Goal: Task Accomplishment & Management: Manage account settings

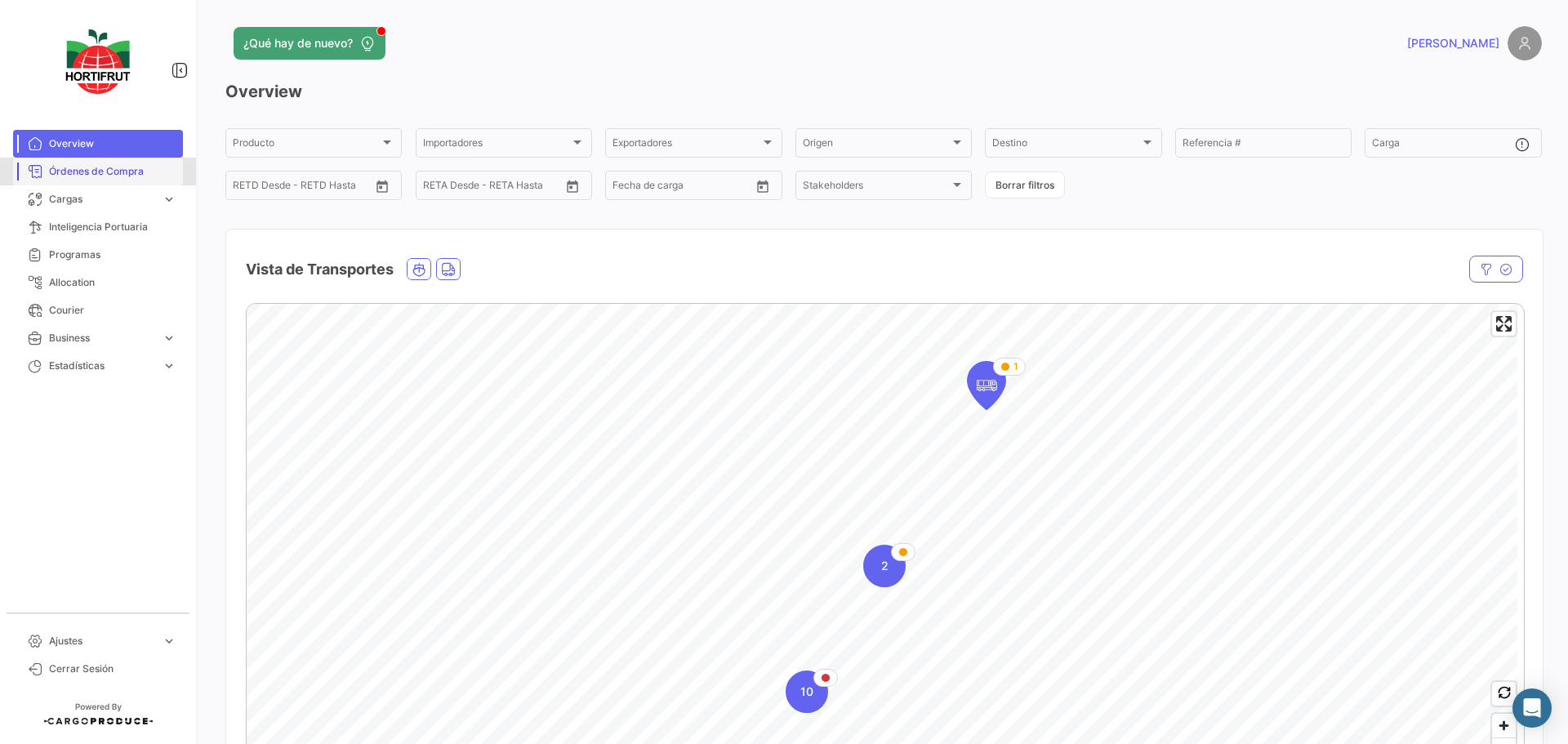
click at [80, 177] on span "Órdenes de Compra" at bounding box center [113, 171] width 127 height 15
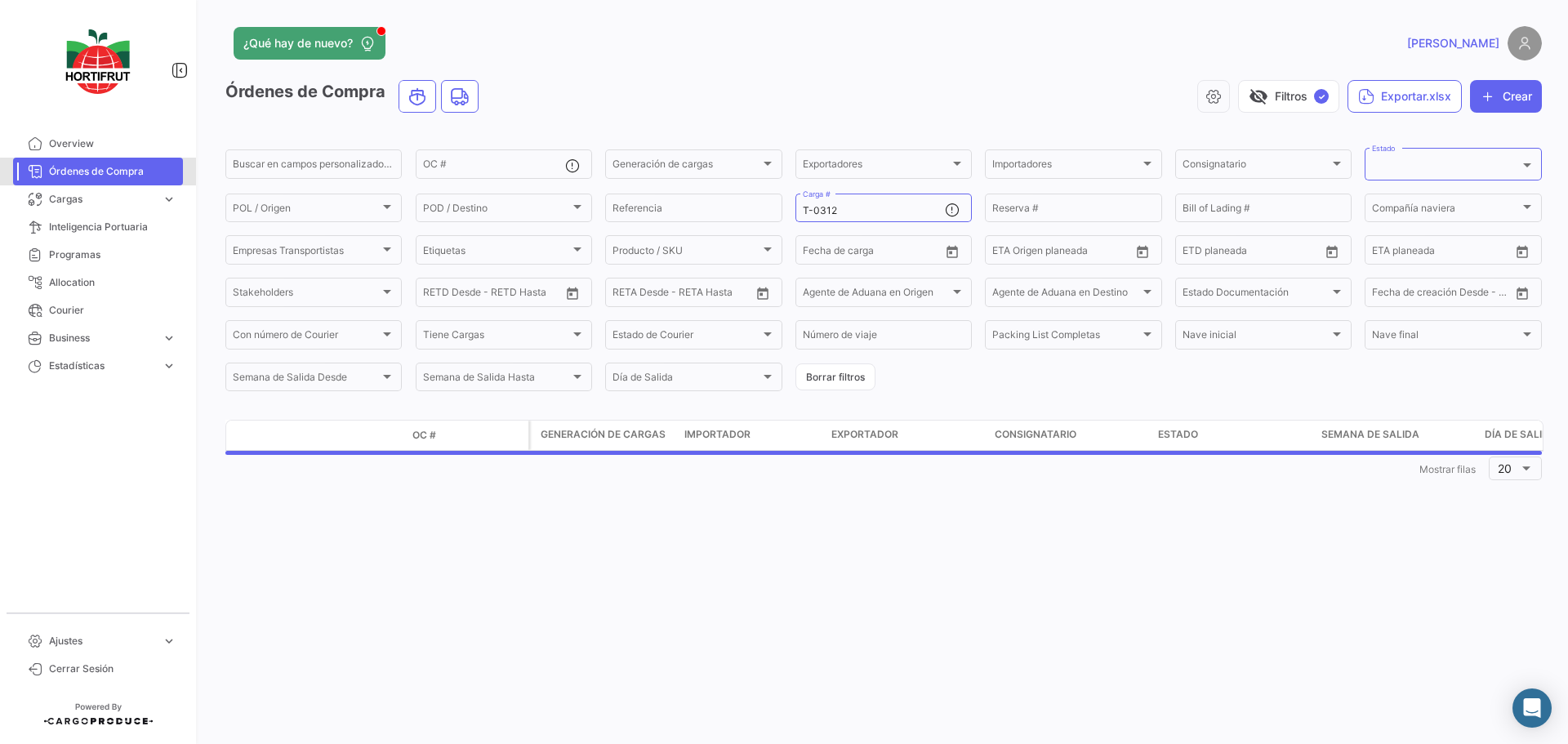
click at [100, 177] on span "Órdenes de Compra" at bounding box center [113, 171] width 127 height 15
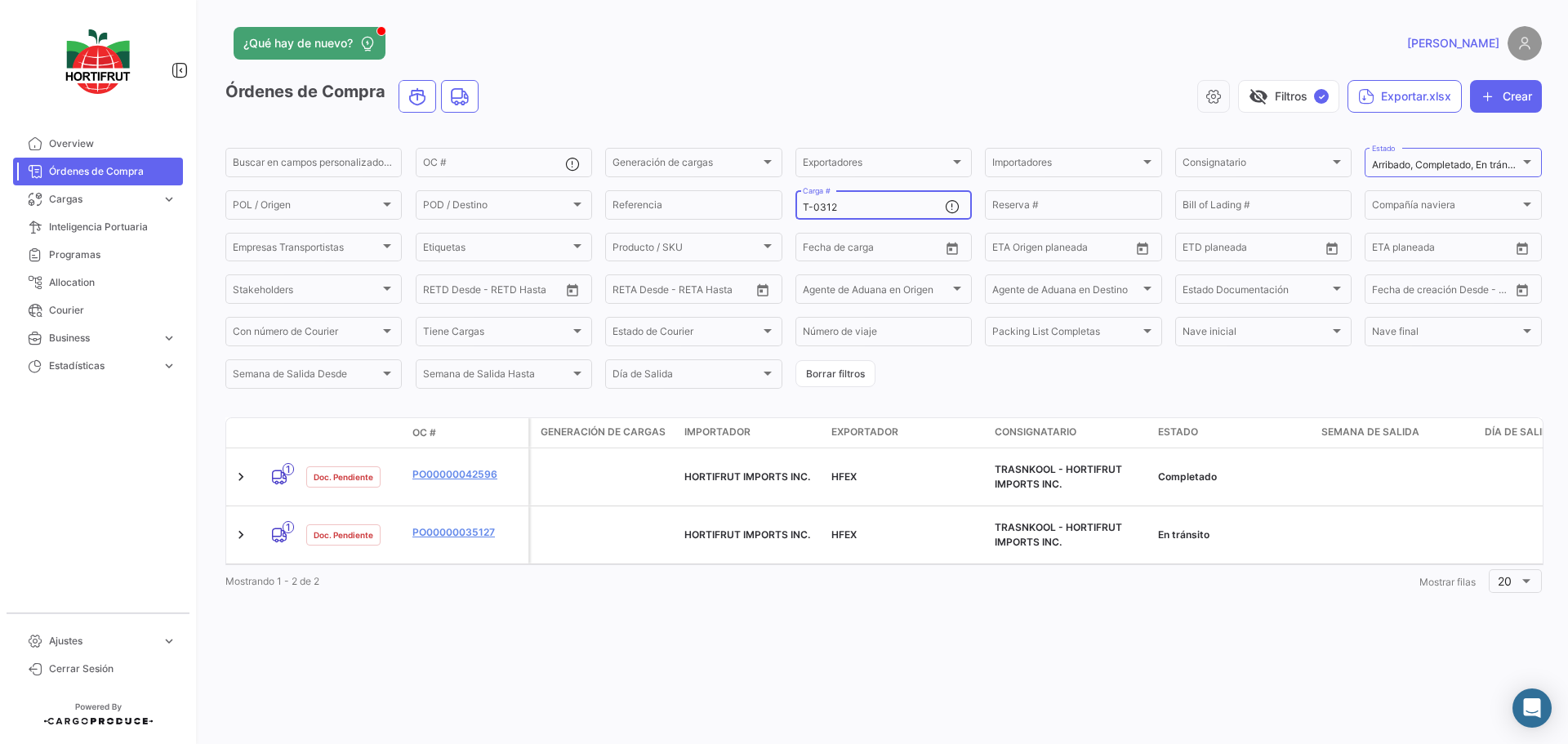
click at [849, 208] on input "T-0312" at bounding box center [874, 207] width 142 height 11
type input "T-0613"
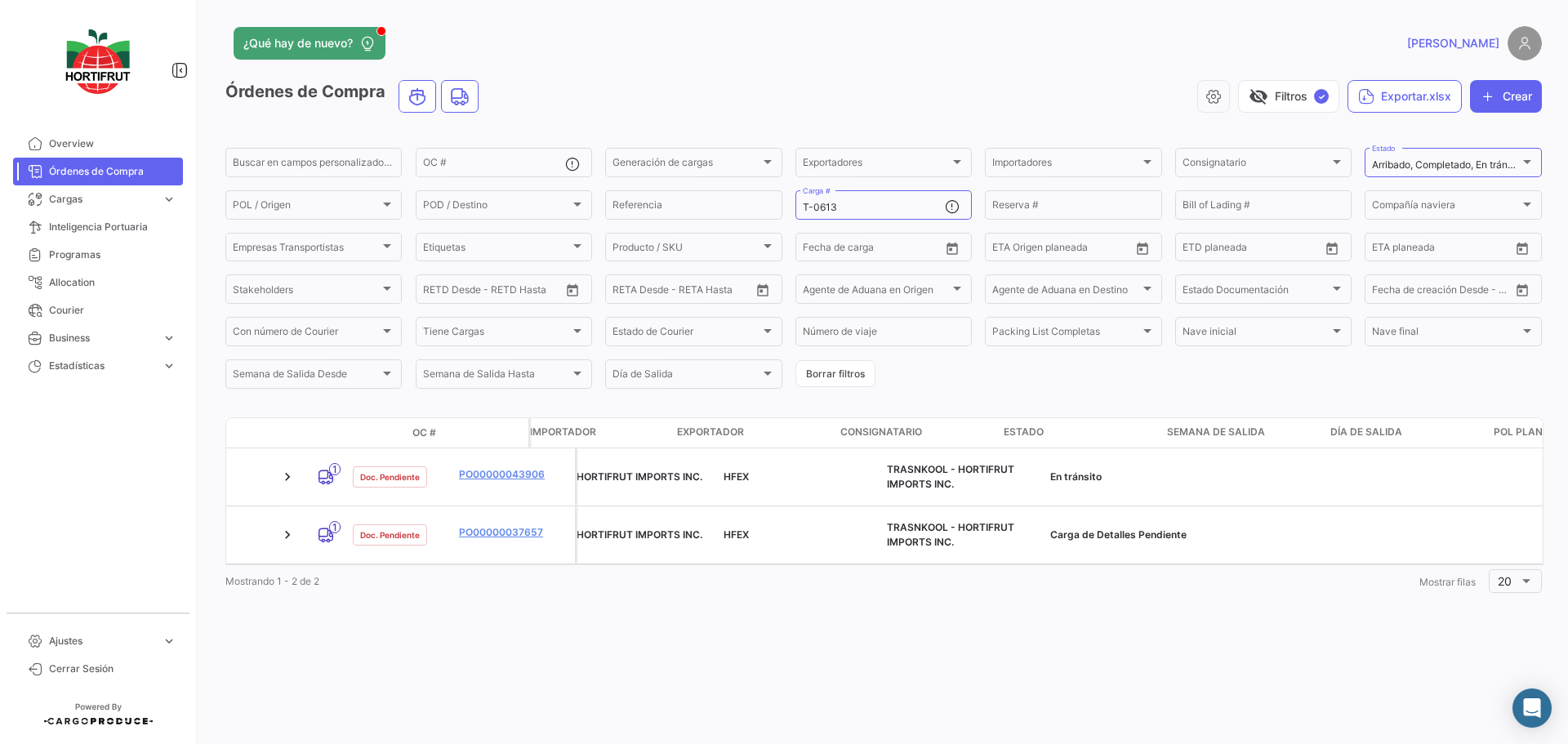
scroll to position [0, 64]
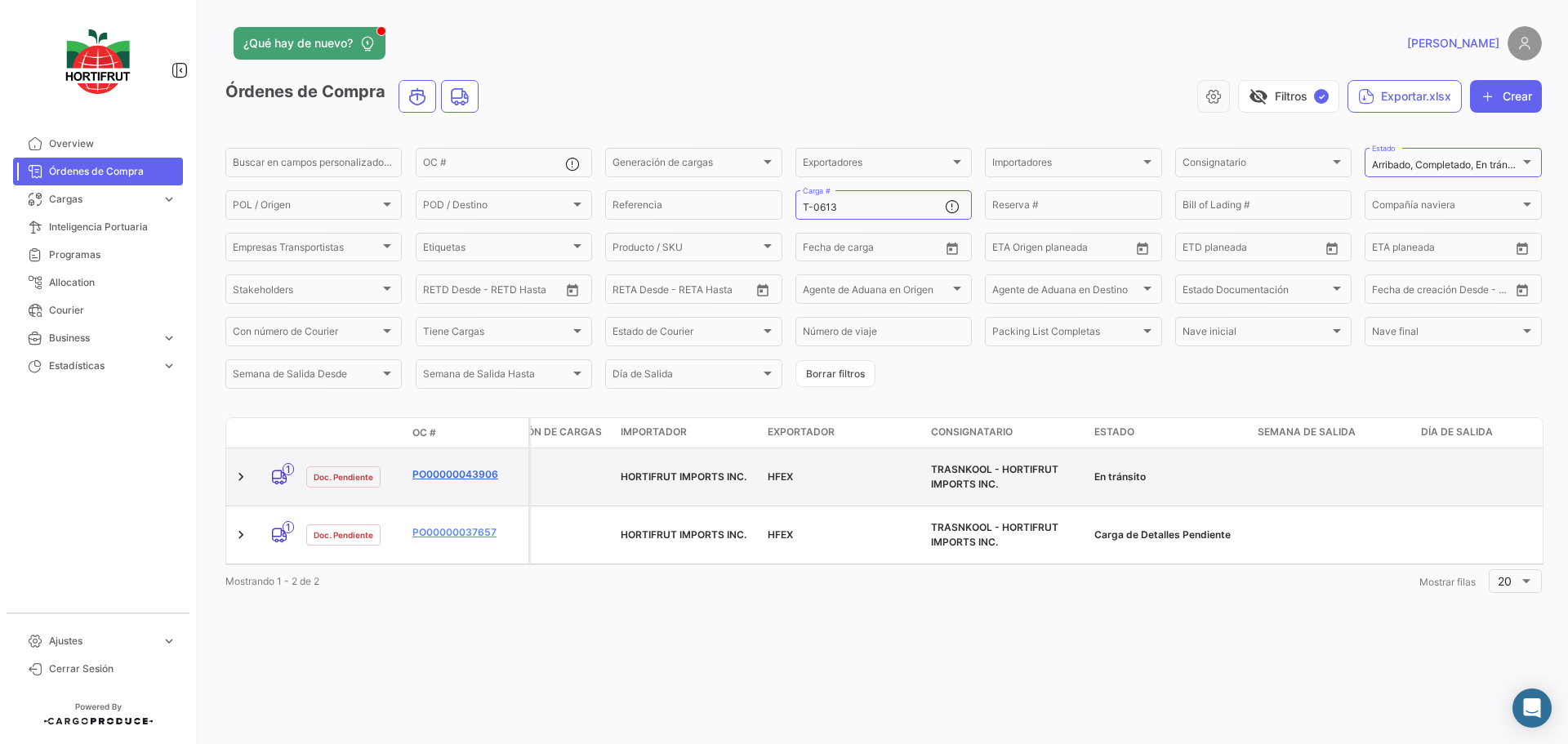
click at [423, 468] on link "PO00000043906" at bounding box center [466, 474] width 109 height 15
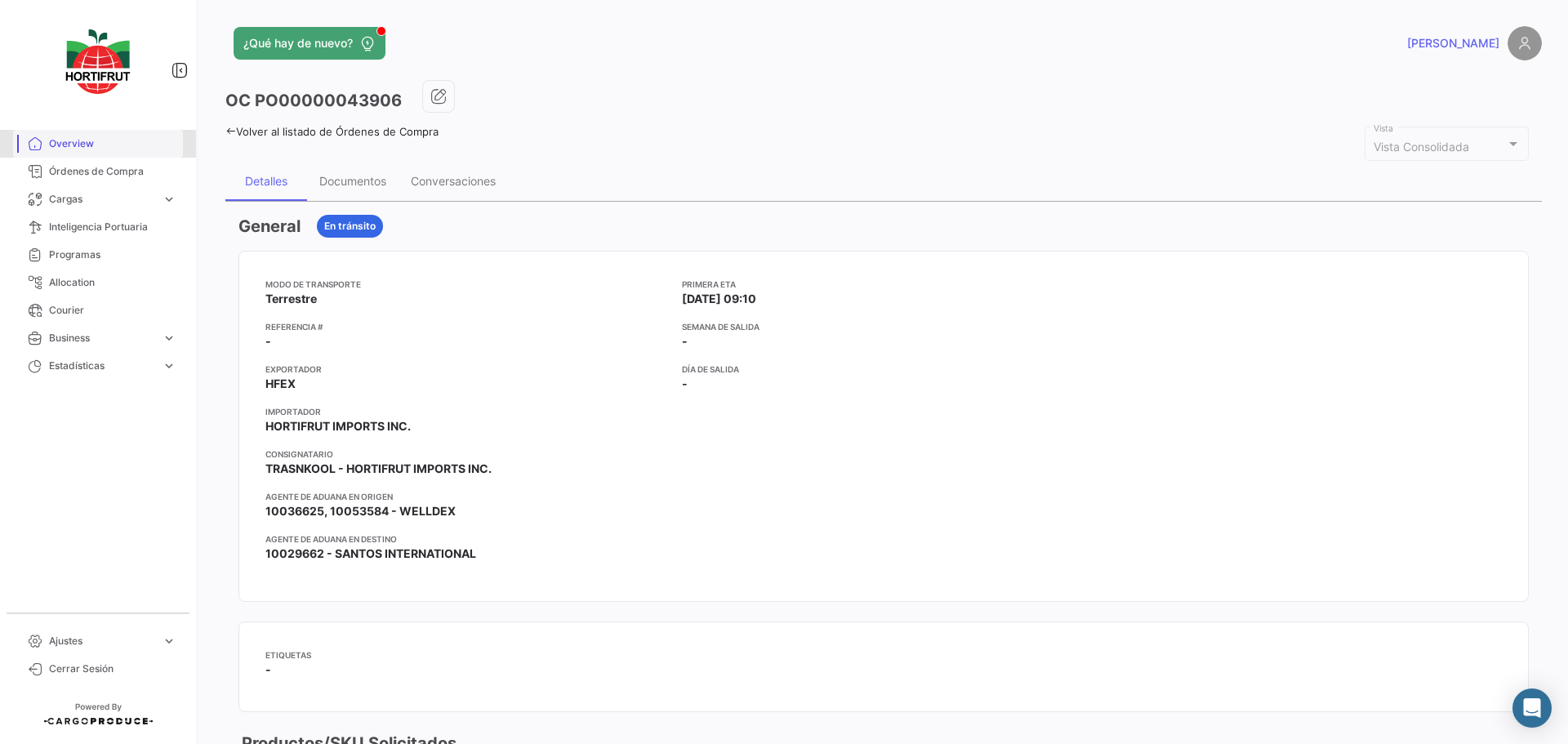
click at [71, 145] on span "Overview" at bounding box center [113, 143] width 127 height 15
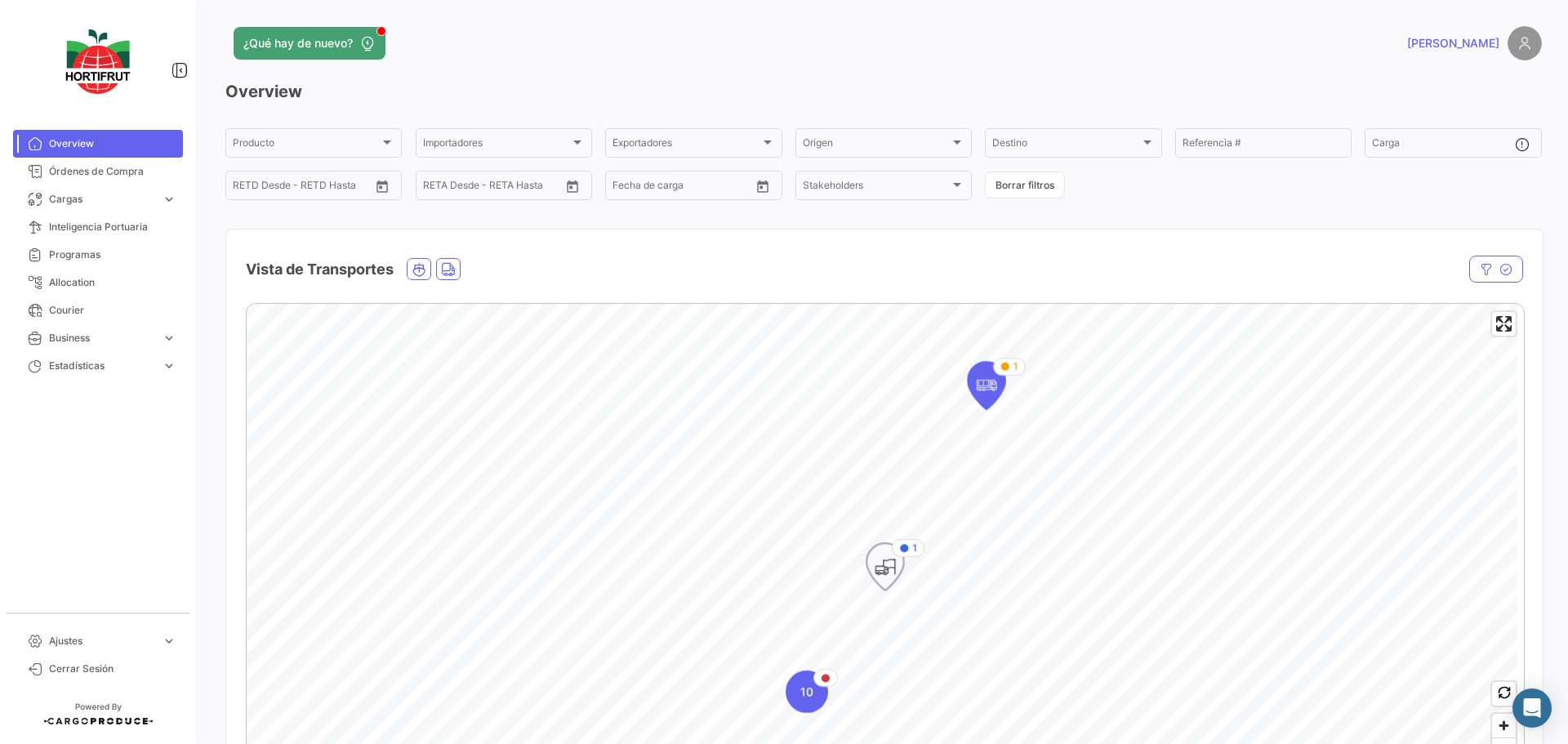
click at [880, 583] on icon "Map marker" at bounding box center [885, 567] width 23 height 34
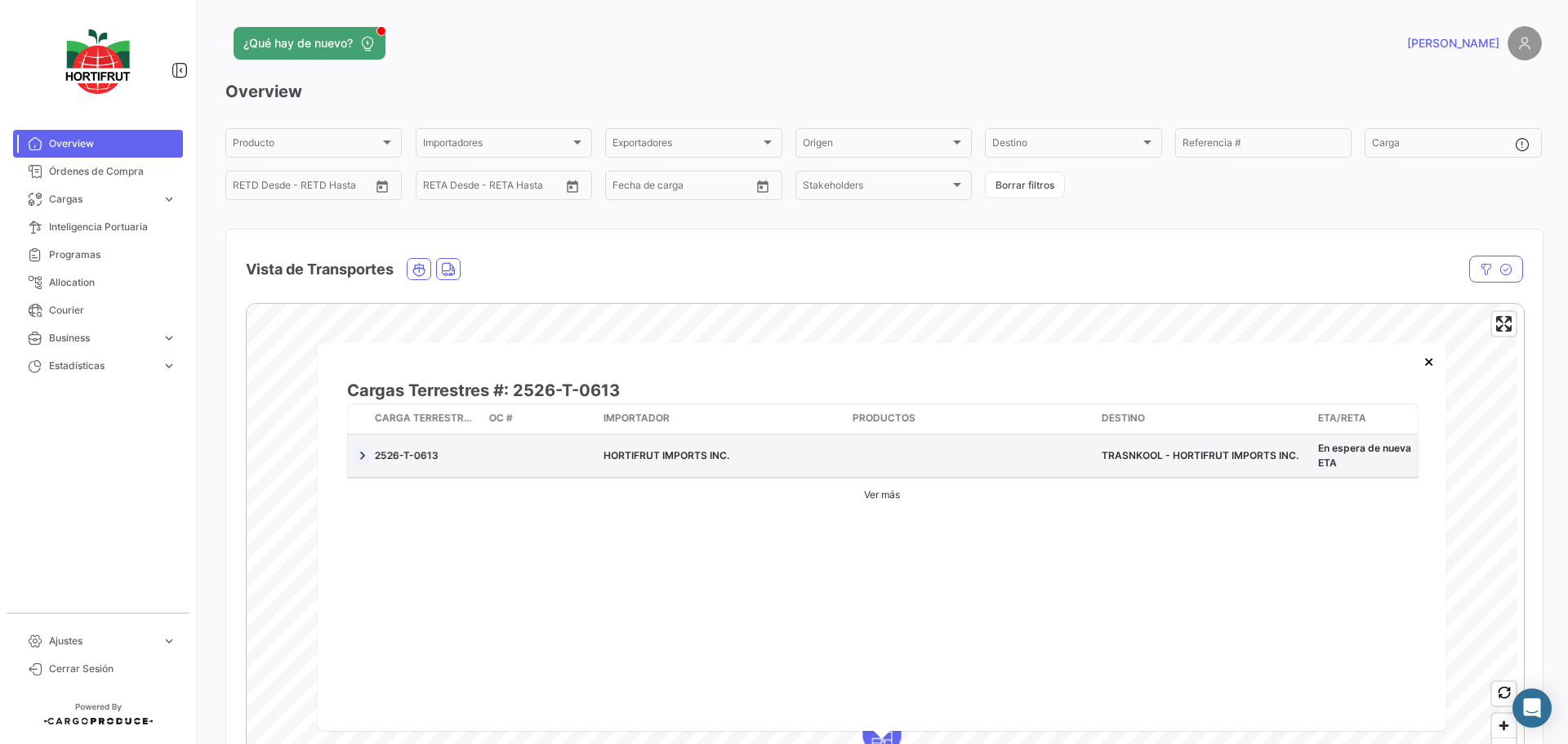
click at [361, 456] on link at bounding box center [362, 456] width 16 height 16
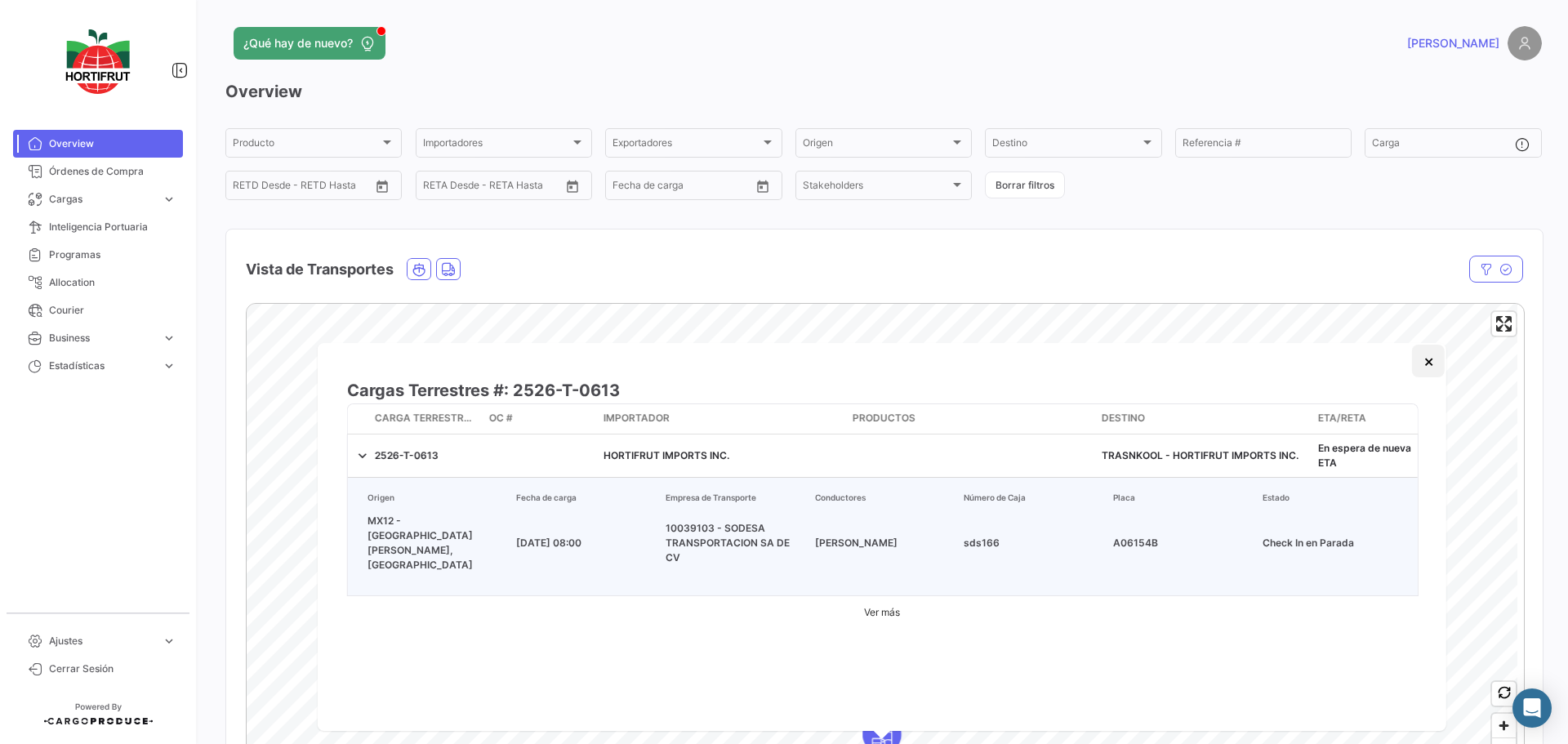
click at [1430, 359] on button "×" at bounding box center [1428, 361] width 33 height 33
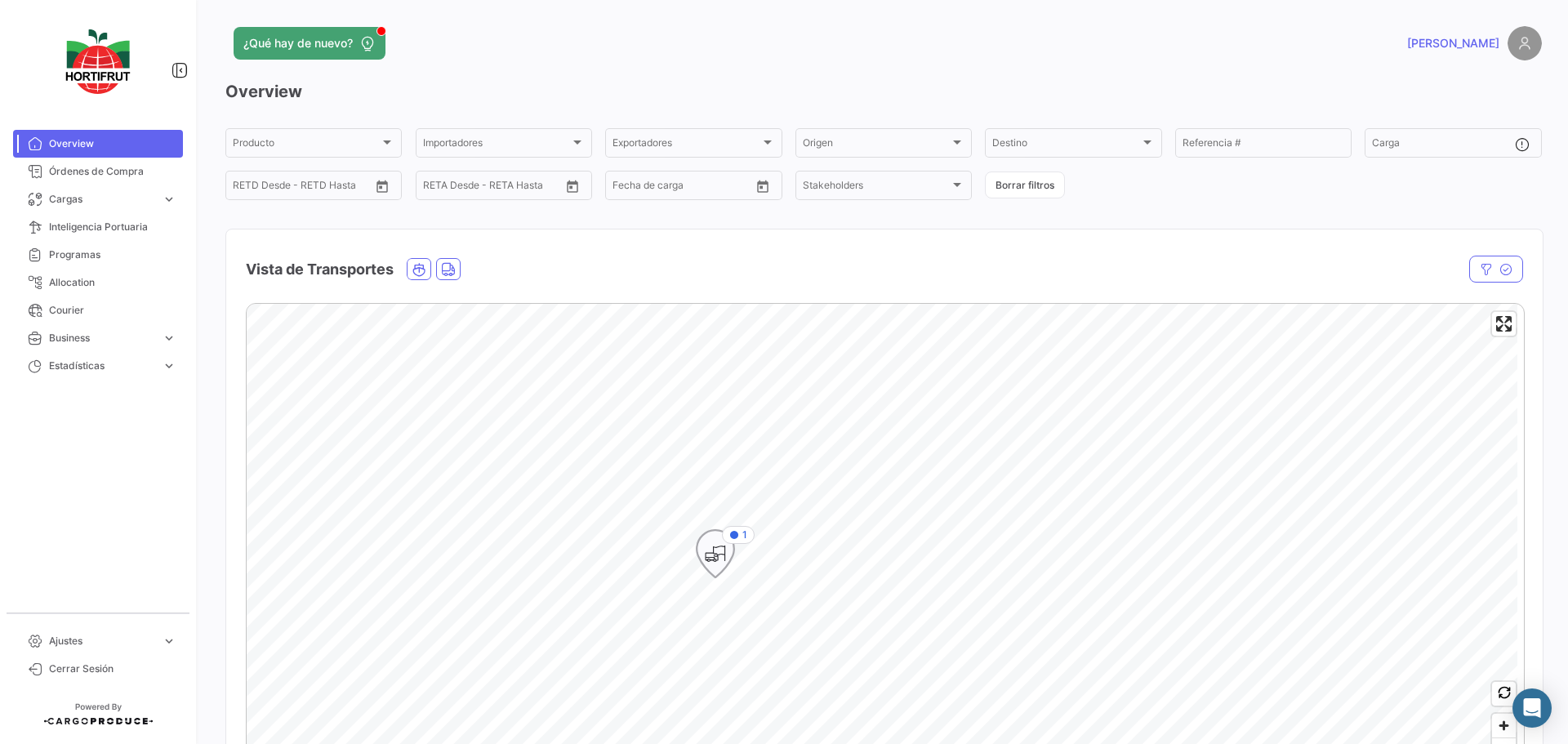
click at [712, 556] on icon "Map marker" at bounding box center [715, 554] width 23 height 34
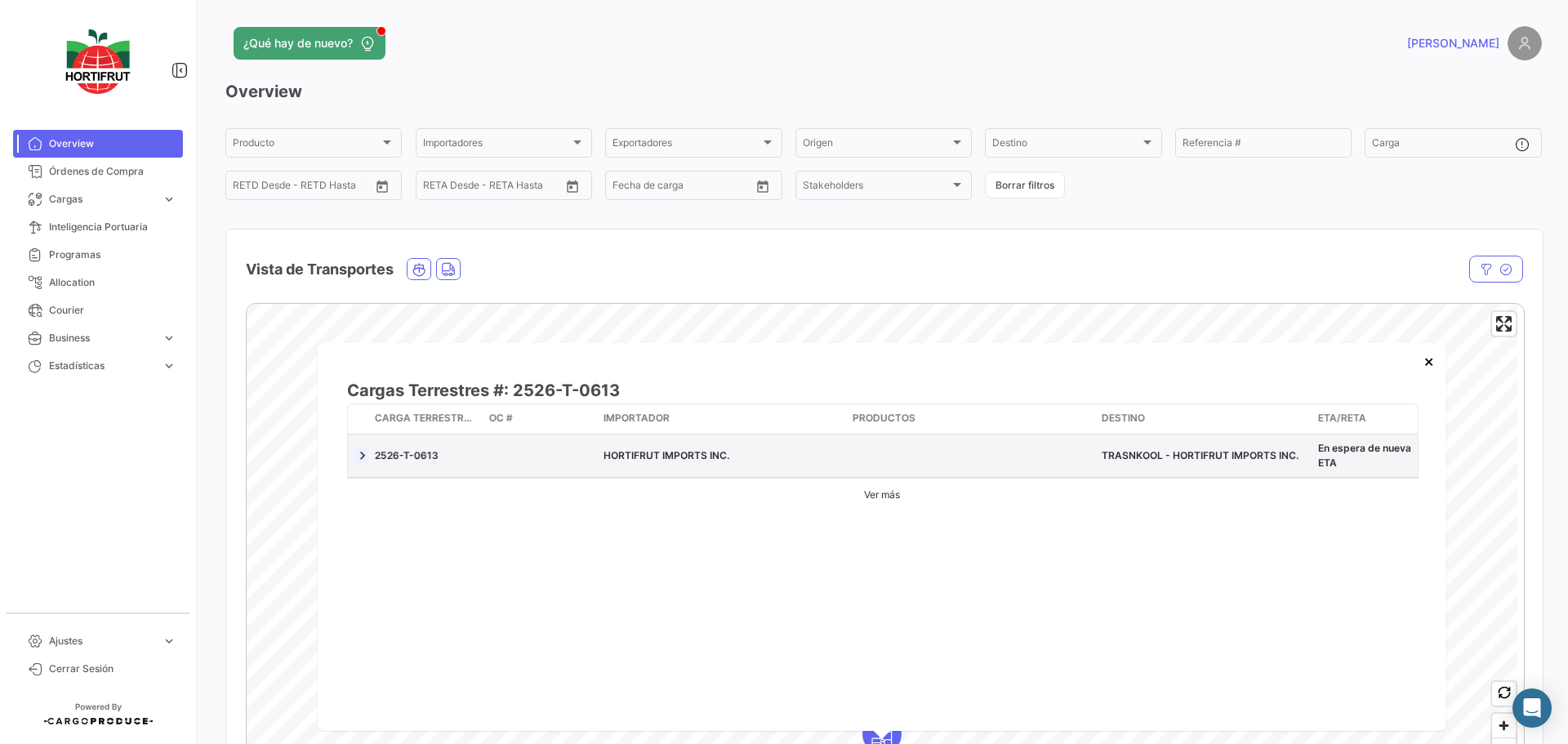
click at [365, 458] on link at bounding box center [362, 456] width 16 height 16
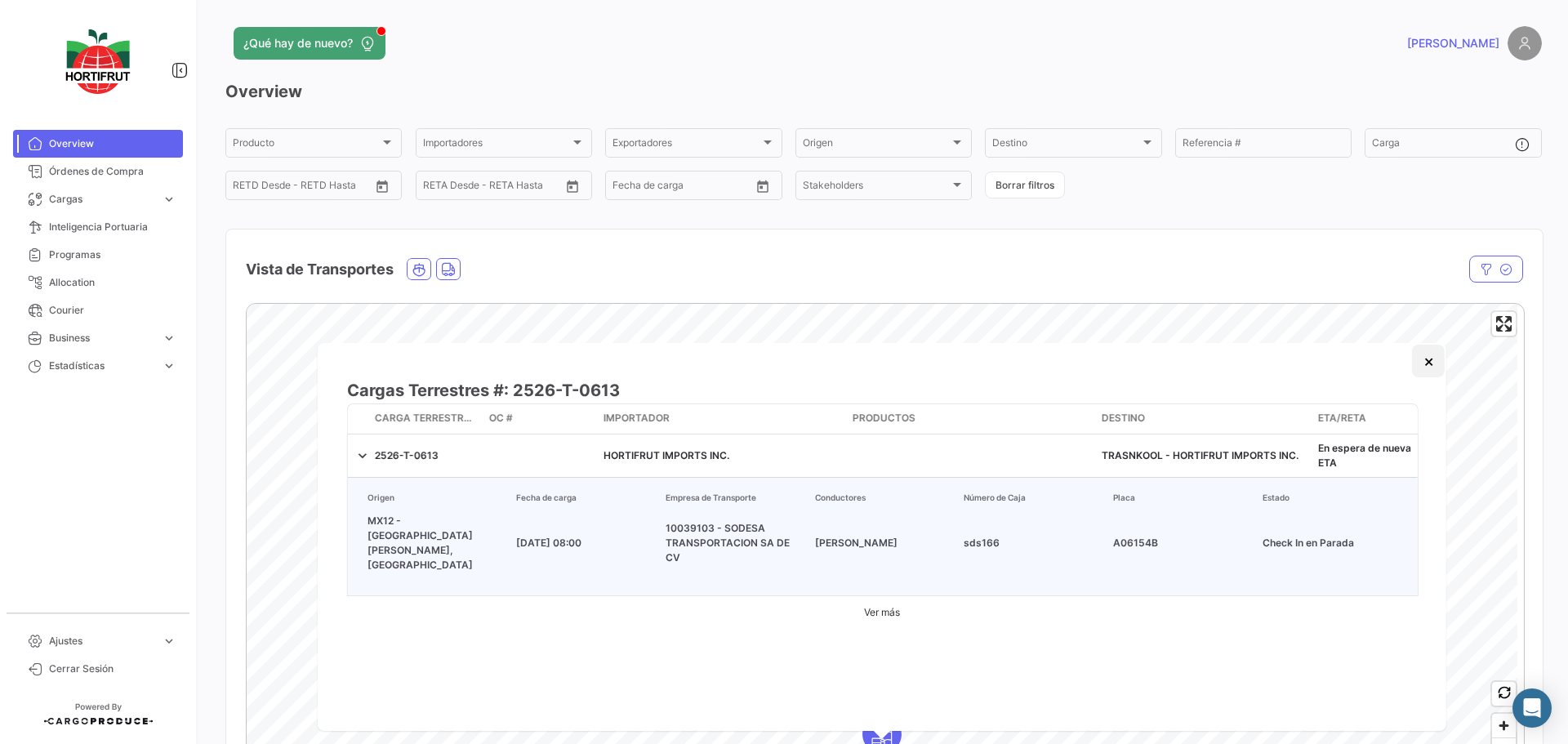
click at [1426, 366] on button "×" at bounding box center [1428, 361] width 33 height 33
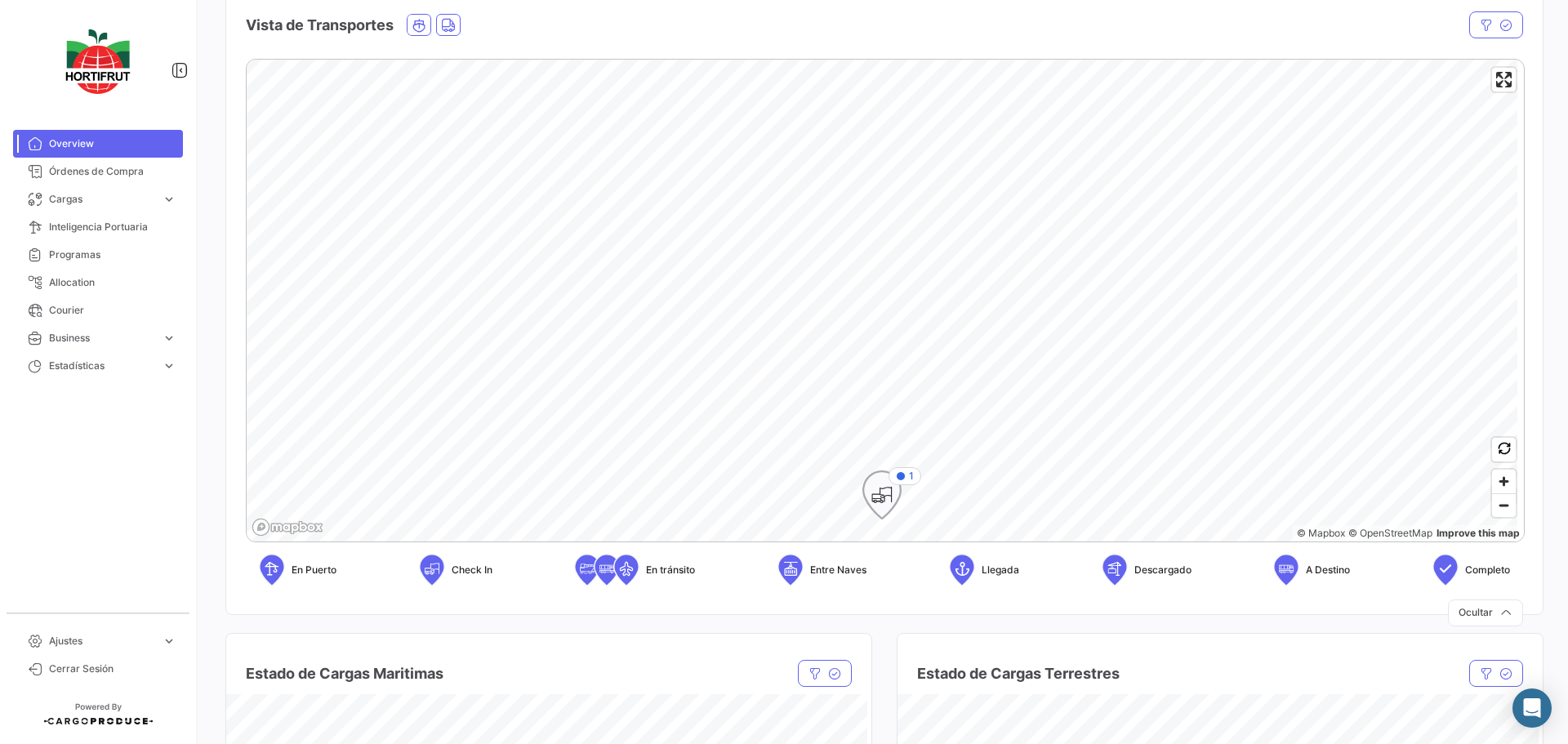
scroll to position [245, 0]
click at [839, 200] on icon "Map marker" at bounding box center [840, 181] width 38 height 47
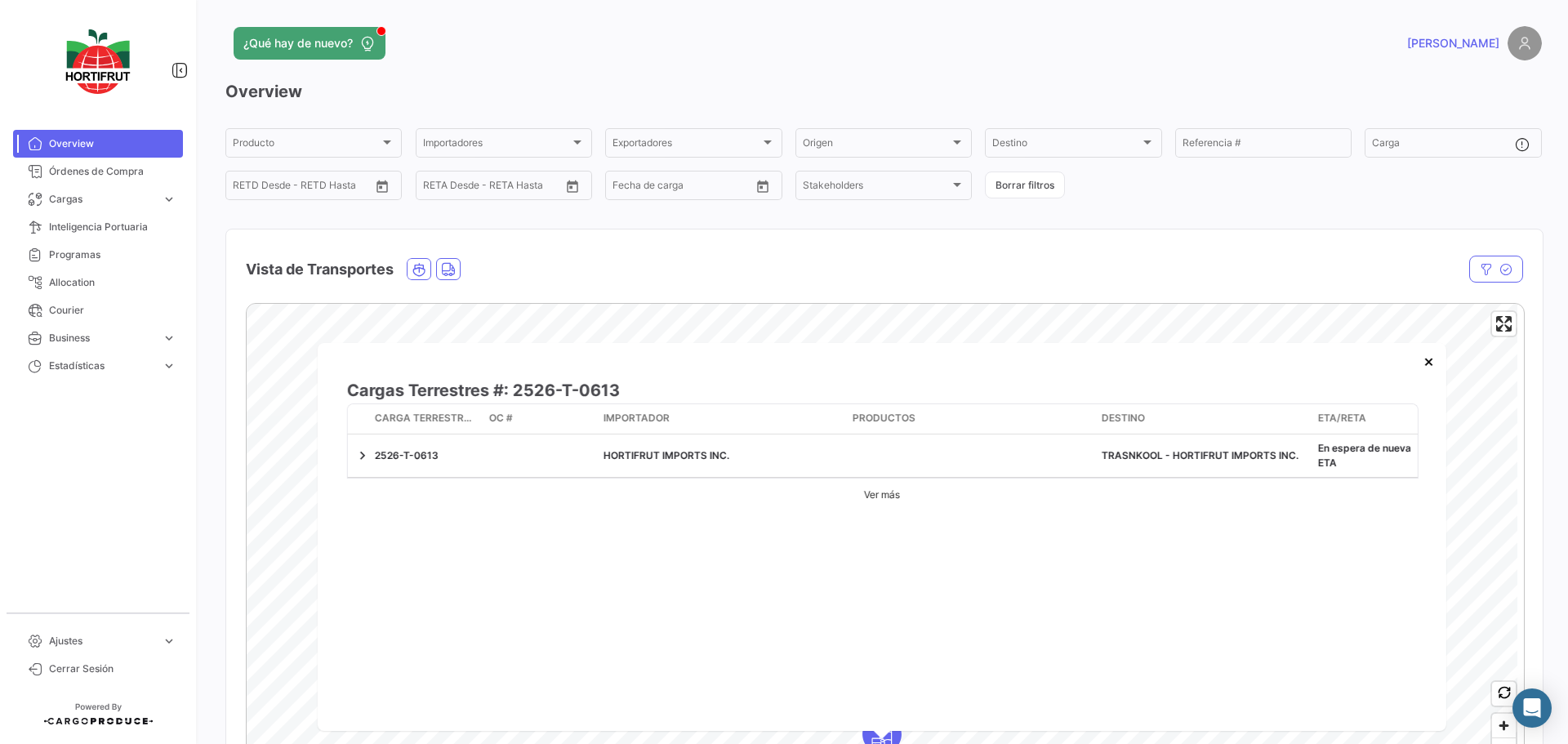
click at [881, 497] on link "Ver más" at bounding box center [881, 495] width 52 height 33
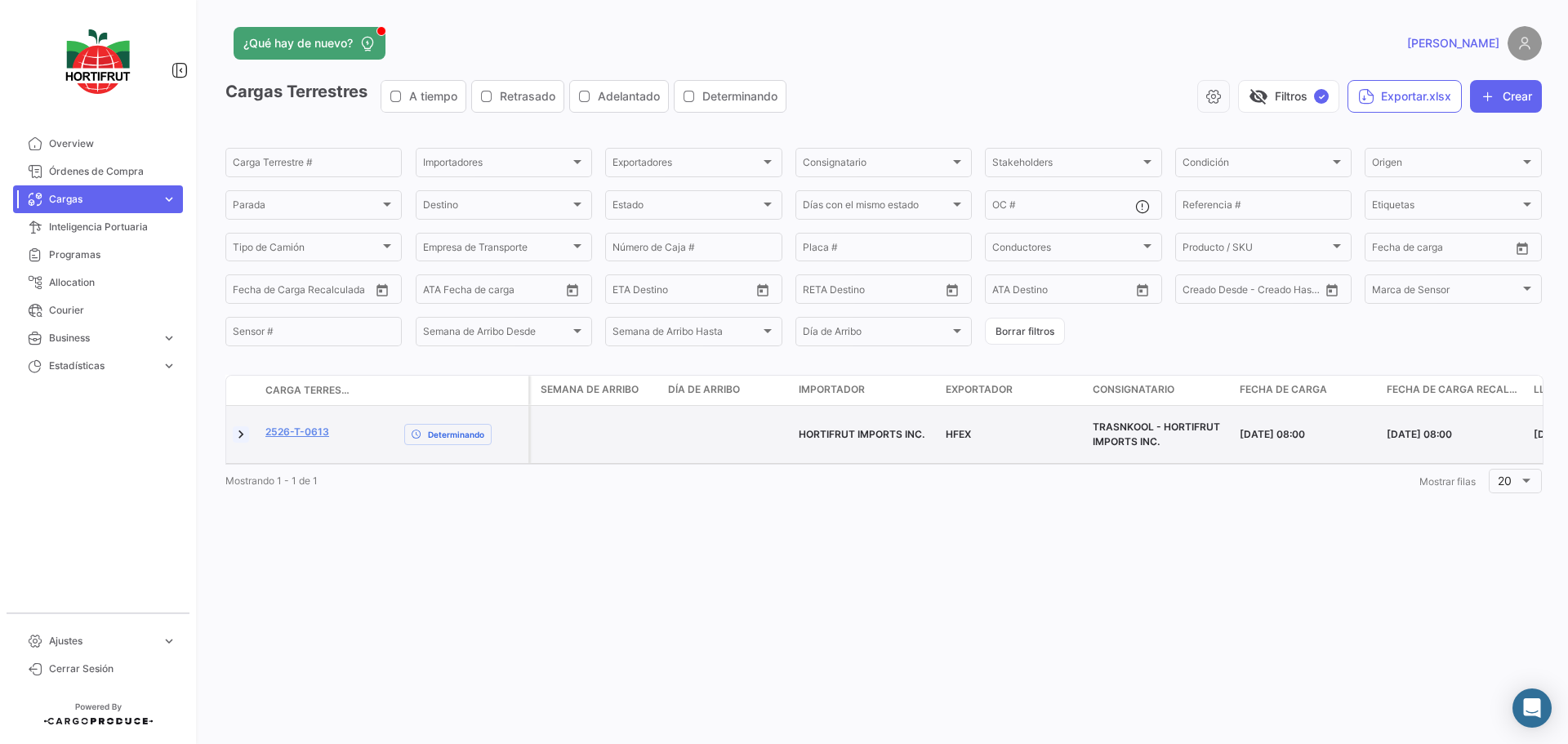
click at [238, 426] on link at bounding box center [240, 434] width 16 height 16
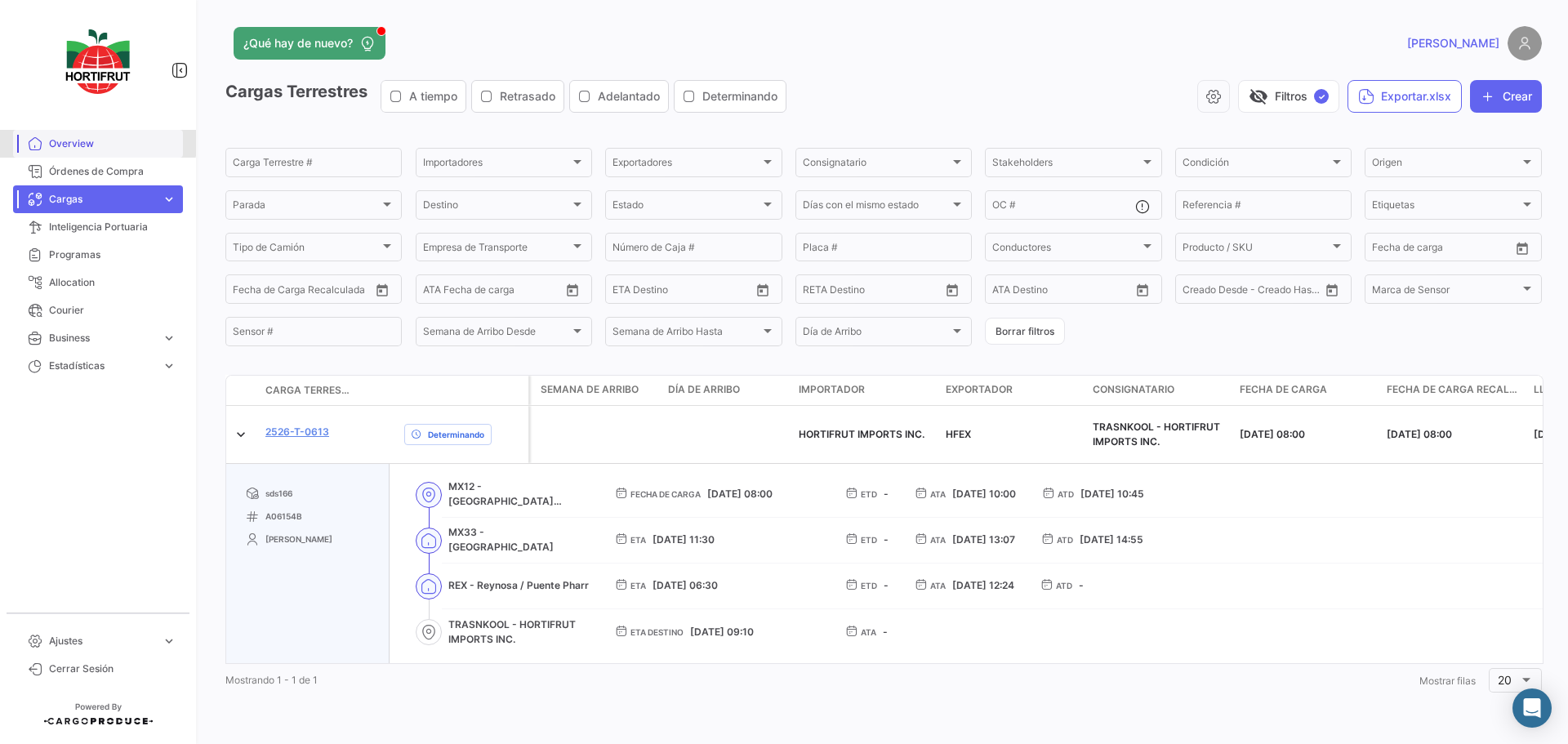
click at [77, 141] on span "Overview" at bounding box center [113, 143] width 127 height 15
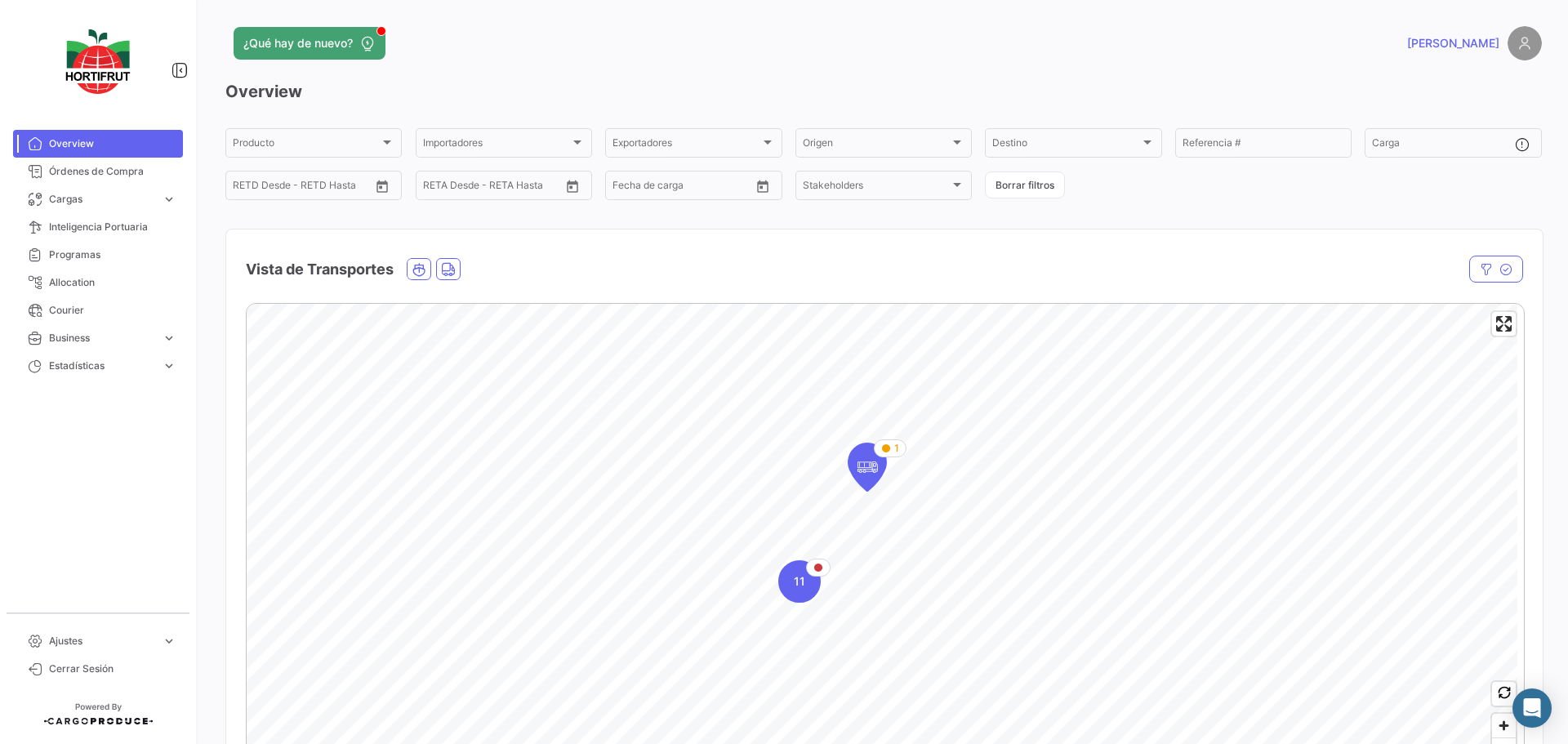
click at [1516, 51] on img at bounding box center [1524, 43] width 34 height 34
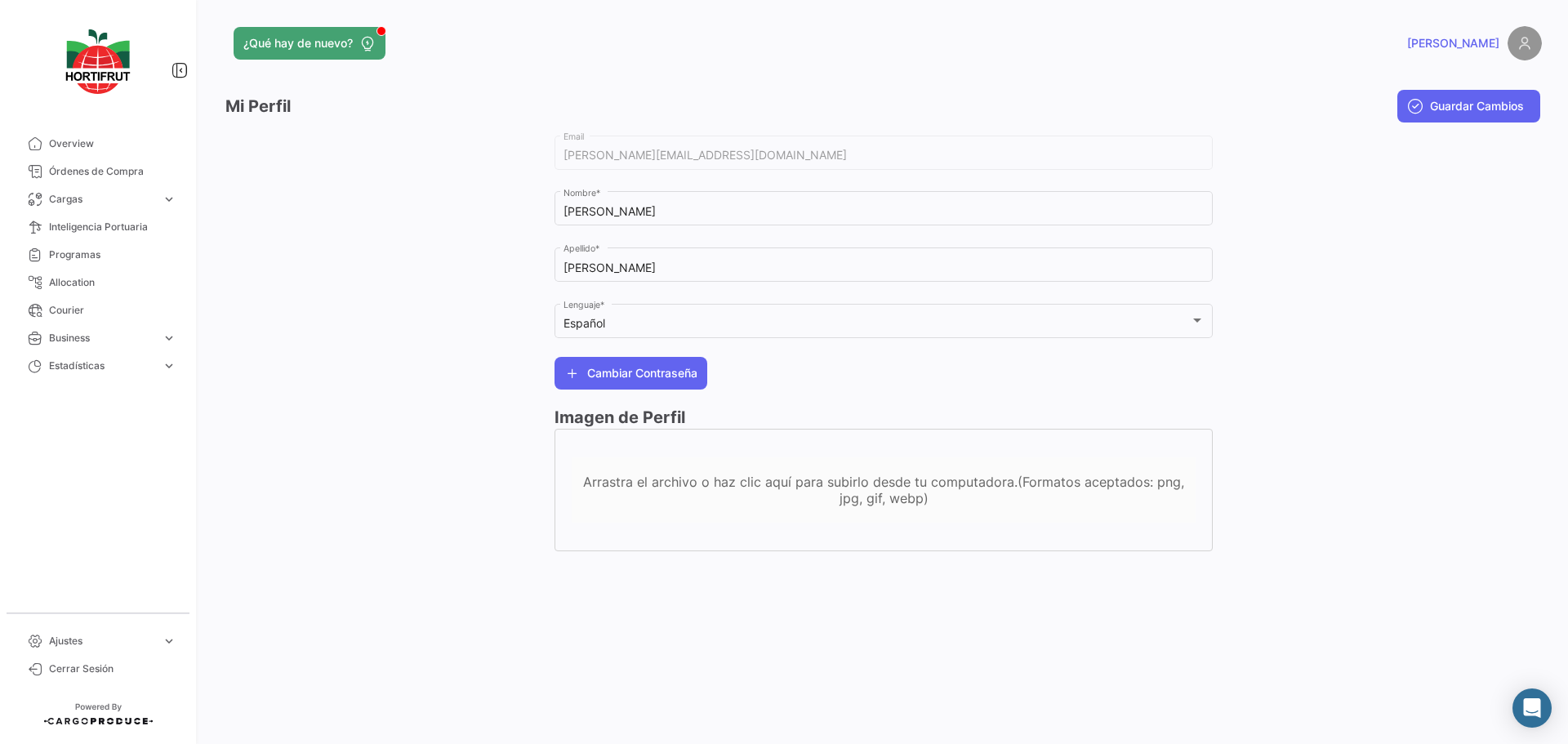
click at [1520, 43] on img at bounding box center [1524, 43] width 34 height 34
click at [1526, 49] on img at bounding box center [1524, 43] width 34 height 34
click at [1480, 49] on span "[PERSON_NAME]" at bounding box center [1453, 43] width 92 height 16
click at [77, 669] on span "Cerrar Sesión" at bounding box center [113, 668] width 127 height 15
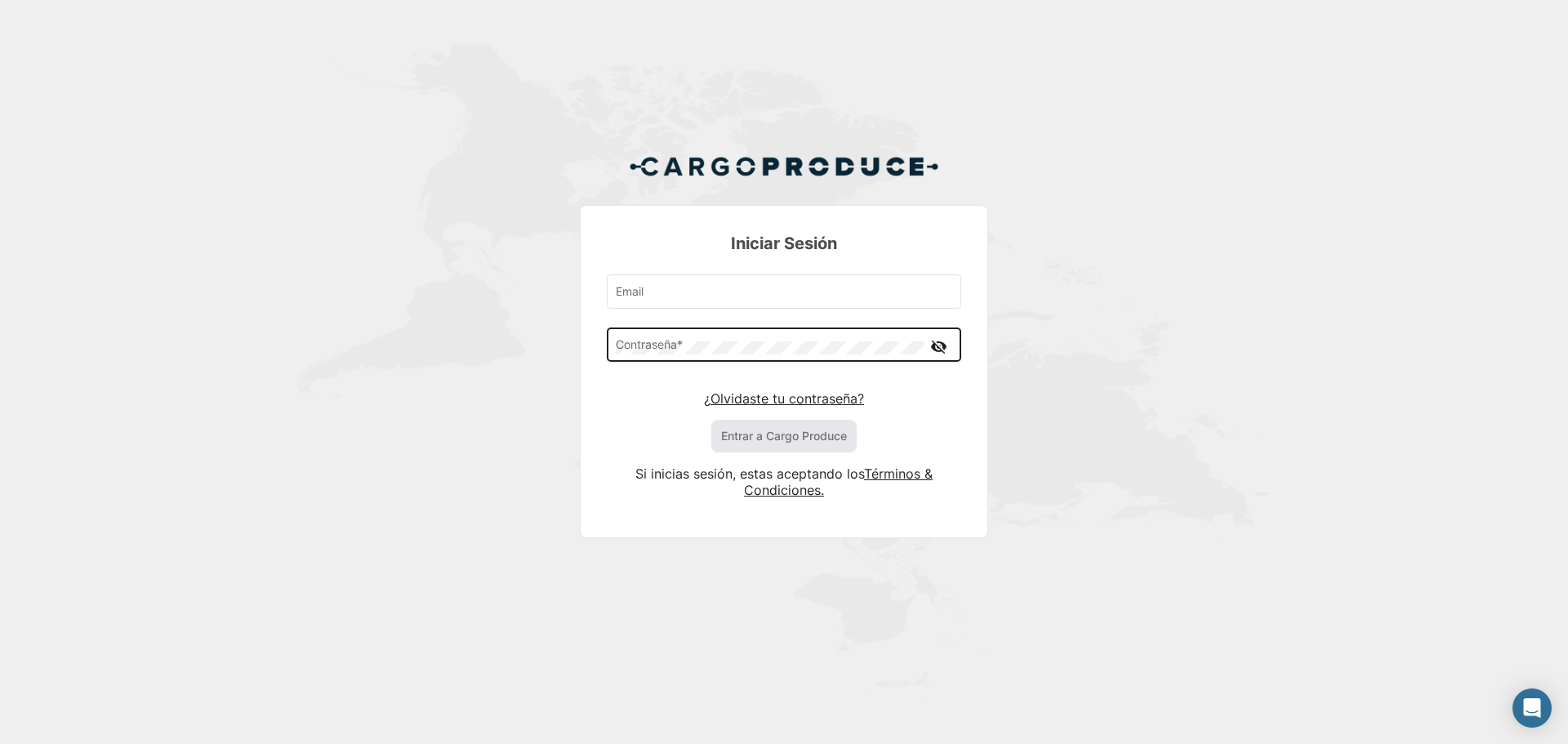
type input "[PERSON_NAME][EMAIL_ADDRESS][DOMAIN_NAME]"
